Goal: Find specific page/section: Find specific page/section

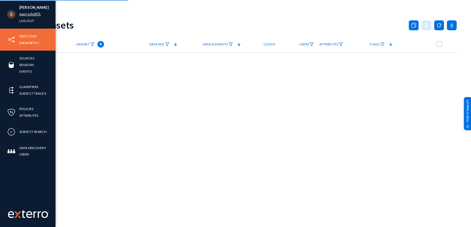
click at [24, 15] on link "qaprodsdi01" at bounding box center [30, 14] width 22 height 6
click at [25, 15] on link "qaprodsdi01" at bounding box center [30, 14] width 22 height 6
click at [28, 12] on link "qaprodsdi01" at bounding box center [30, 14] width 22 height 6
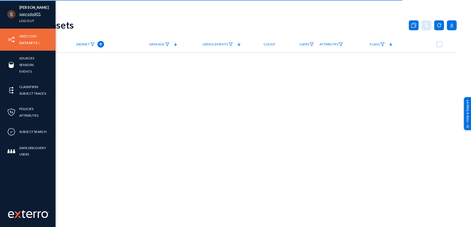
click at [28, 12] on link "qaprodsdi01" at bounding box center [30, 14] width 22 height 6
click at [27, 15] on link "qaprodsdi01" at bounding box center [30, 14] width 22 height 6
click at [33, 14] on link "qaprodsdi01" at bounding box center [30, 14] width 22 height 6
click at [24, 17] on link "qaprodsdi01" at bounding box center [30, 14] width 22 height 6
click at [23, 15] on link "qaprodsdi01" at bounding box center [30, 14] width 22 height 6
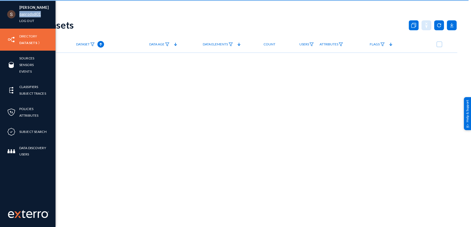
click at [23, 15] on link "qaprodsdi01" at bounding box center [30, 14] width 22 height 6
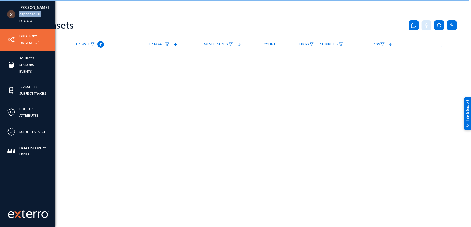
click at [23, 15] on link "qaprodsdi01" at bounding box center [30, 14] width 22 height 6
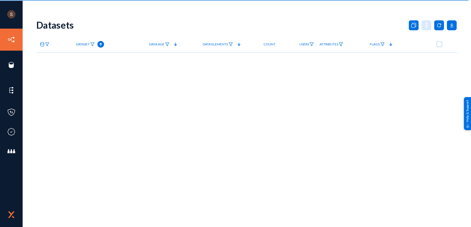
click at [127, 110] on div "Datasets Dataset Published Data Age Data Elements Count Users Attributes Task F…" at bounding box center [246, 96] width 420 height 165
